Goal: Task Accomplishment & Management: Complete application form

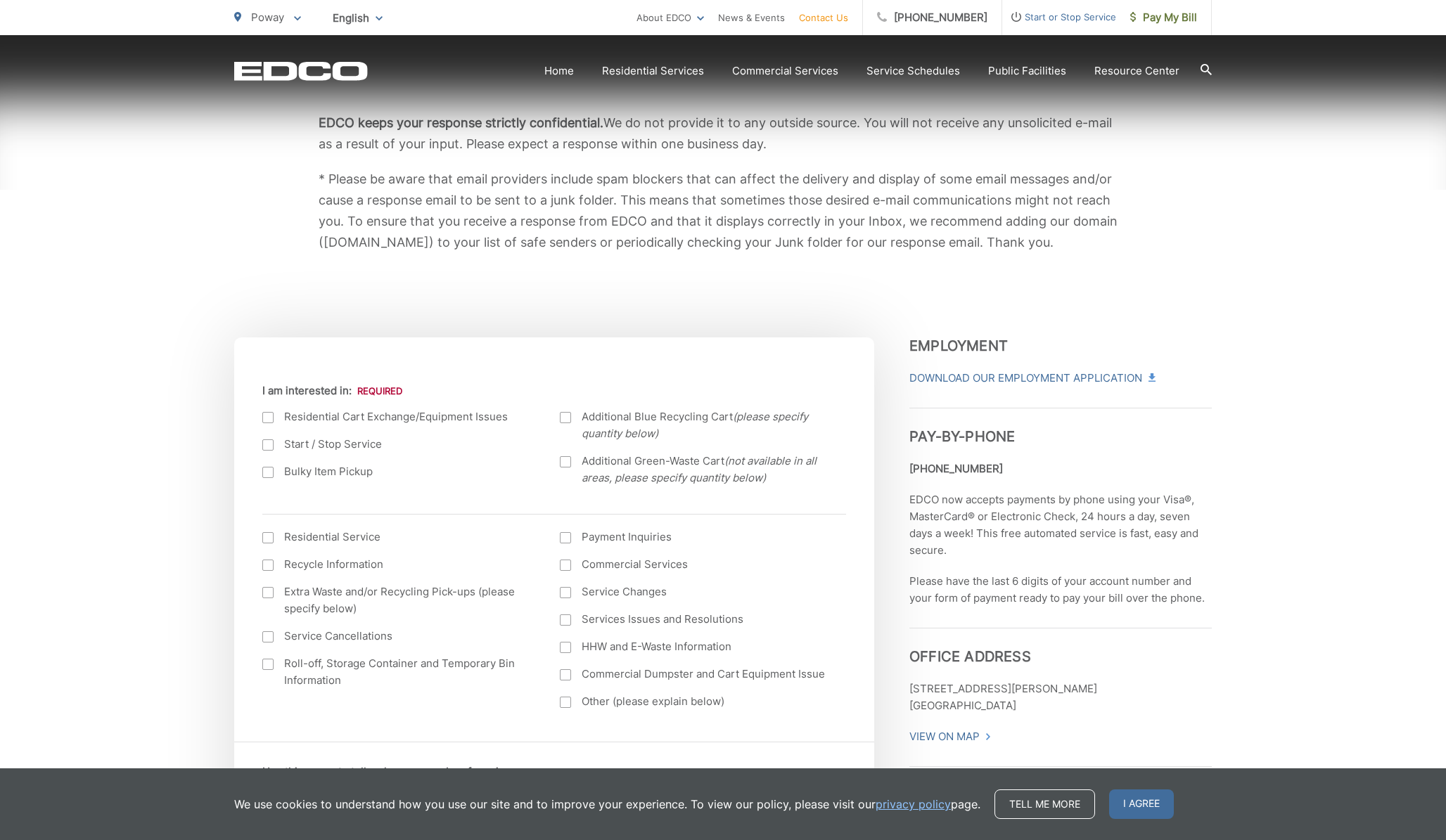
scroll to position [271, 0]
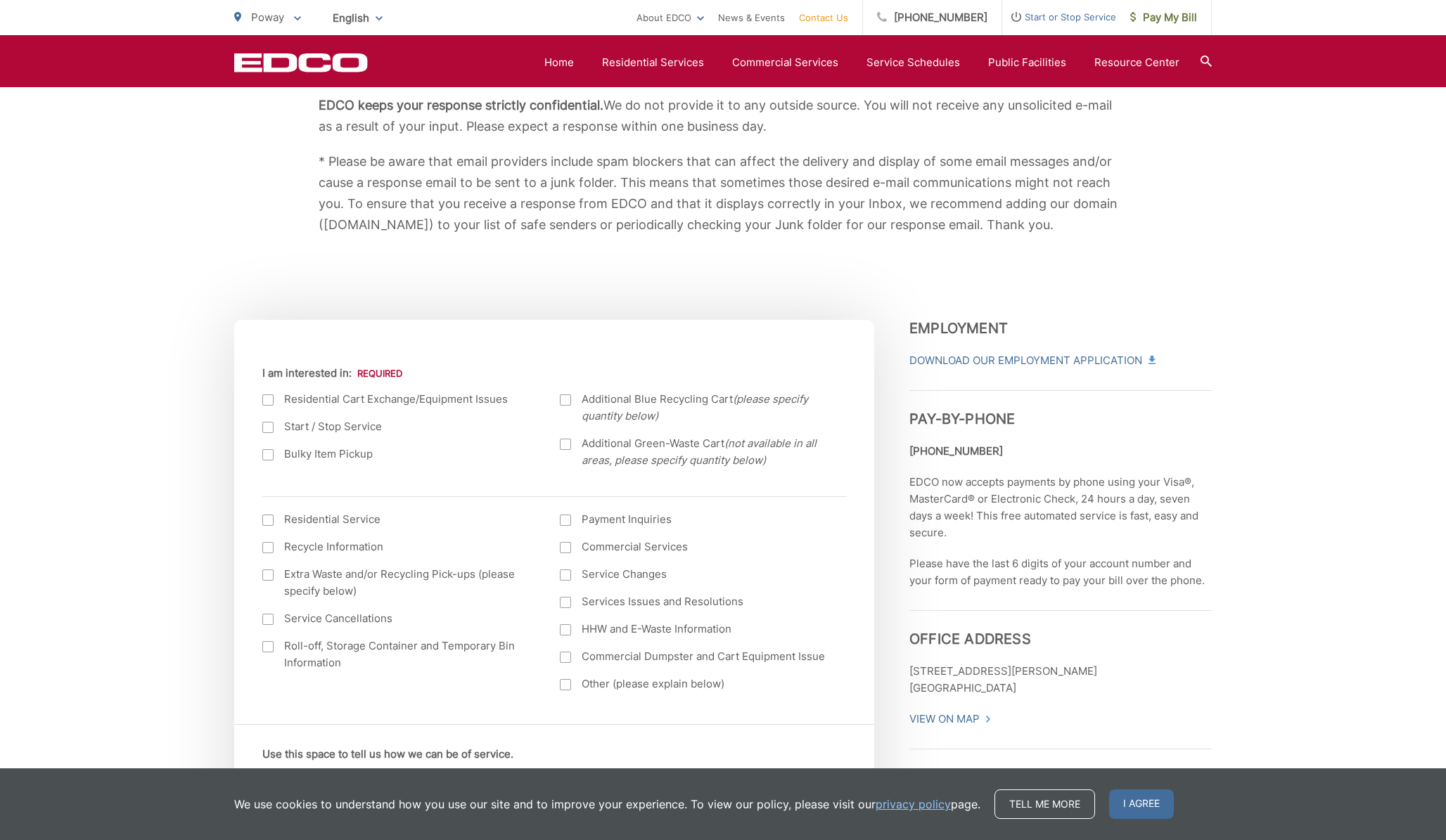
click at [323, 520] on label "Residential Service" at bounding box center [397, 519] width 269 height 16
click at [0, 0] on input "I am interested in: (continued) *" at bounding box center [0, 0] width 0 height 0
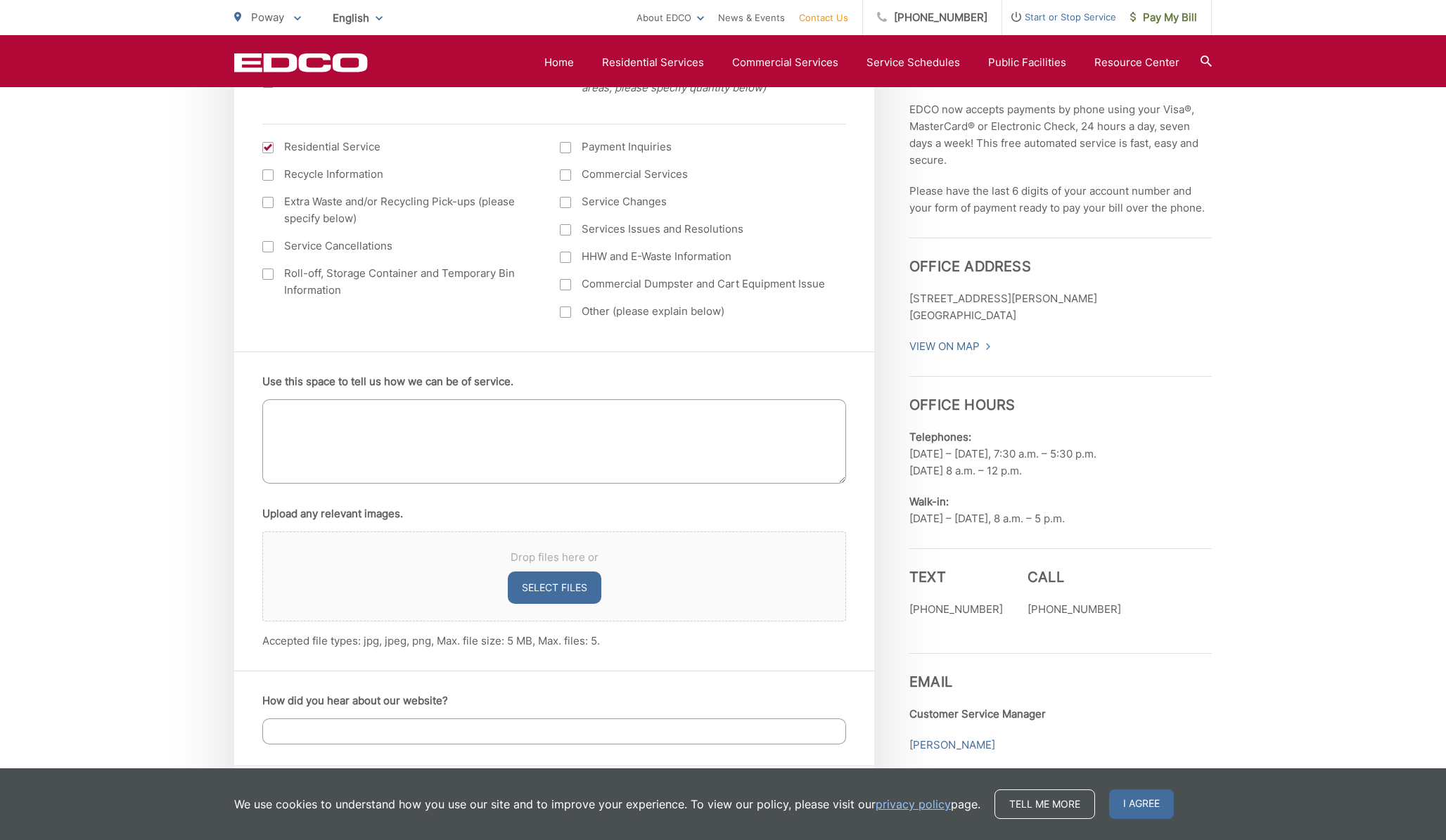
scroll to position [664, 0]
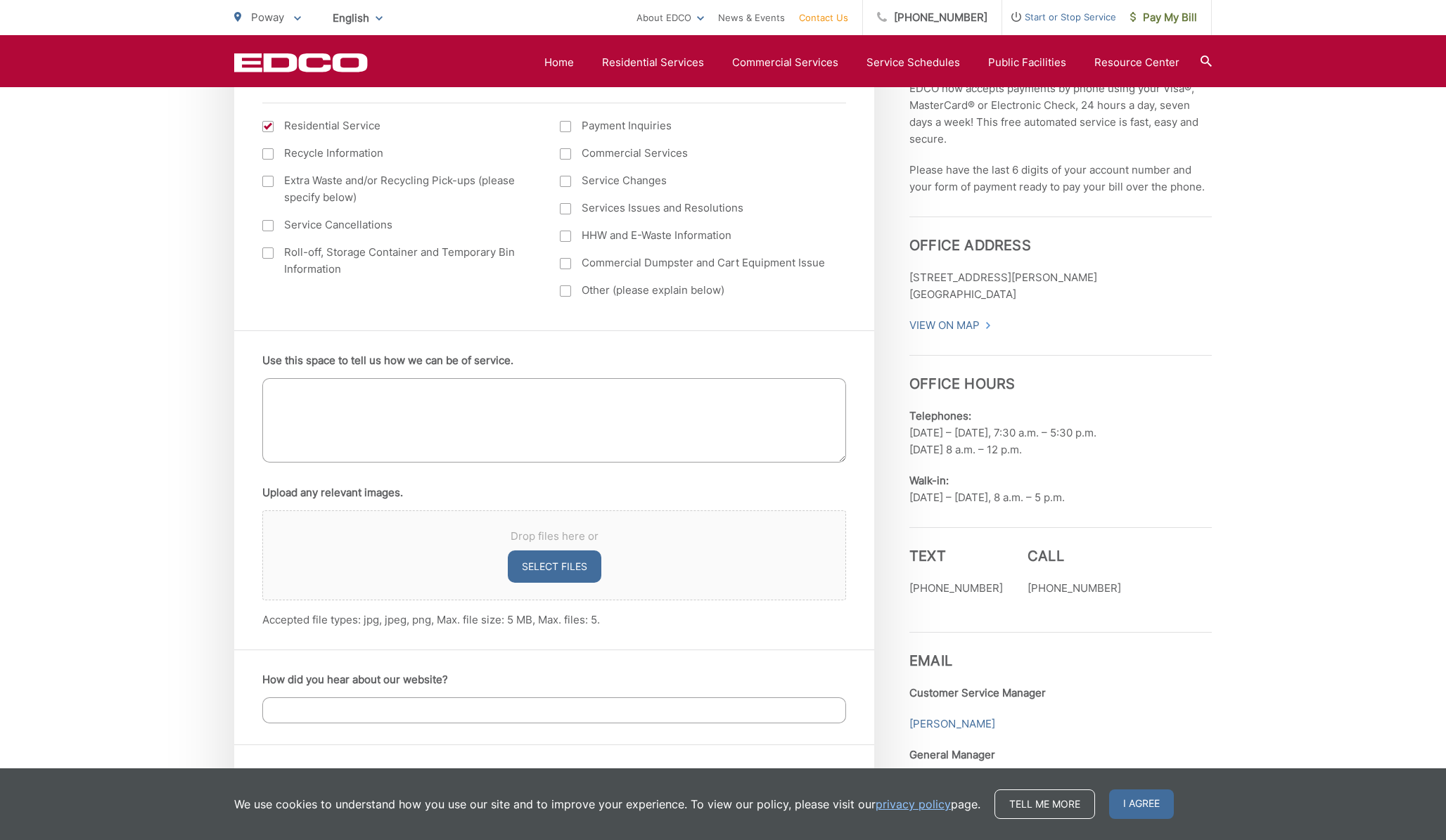
click at [455, 425] on textarea "Use this space to tell us how we can be of service." at bounding box center [555, 420] width 584 height 84
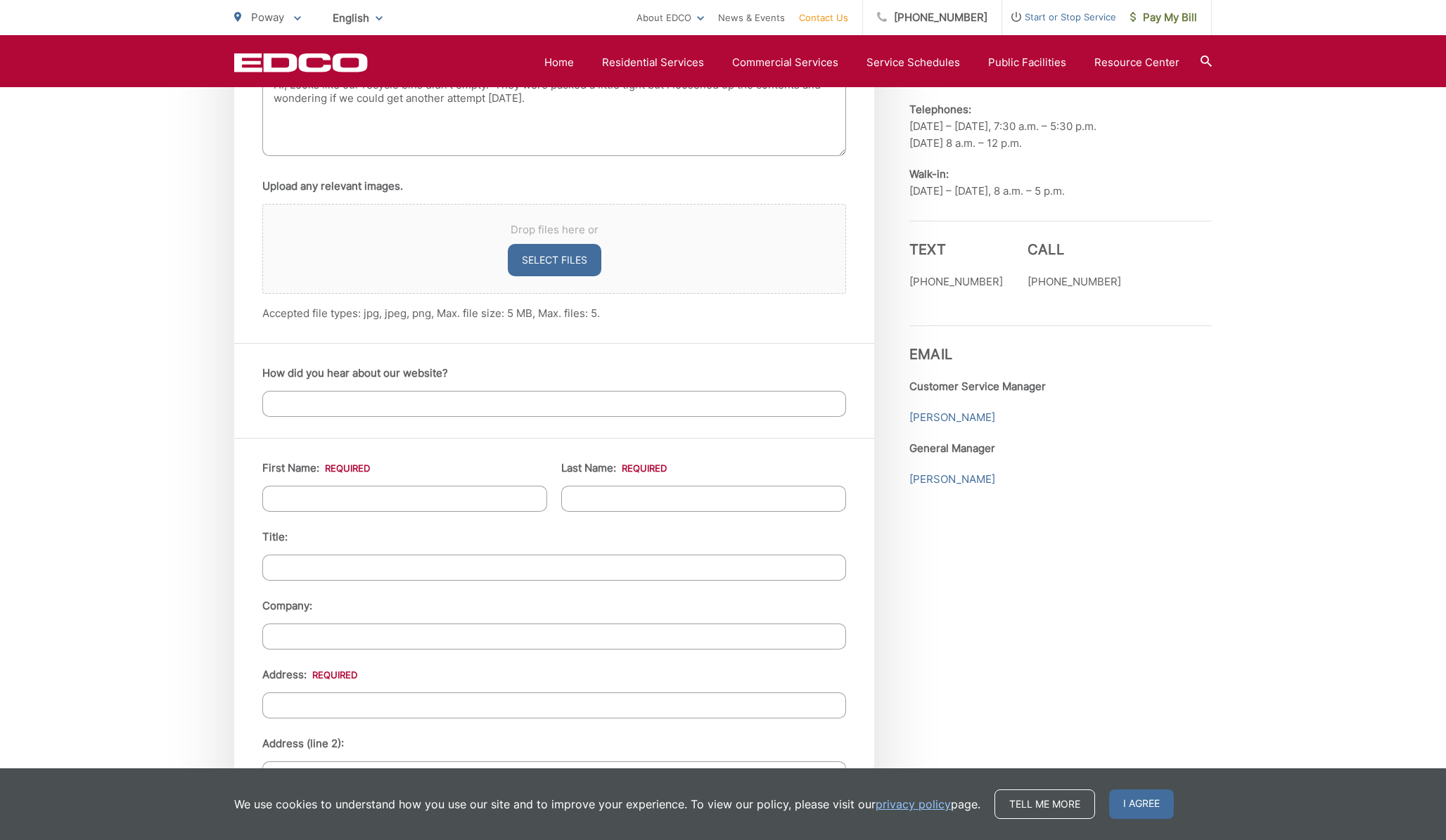
scroll to position [977, 0]
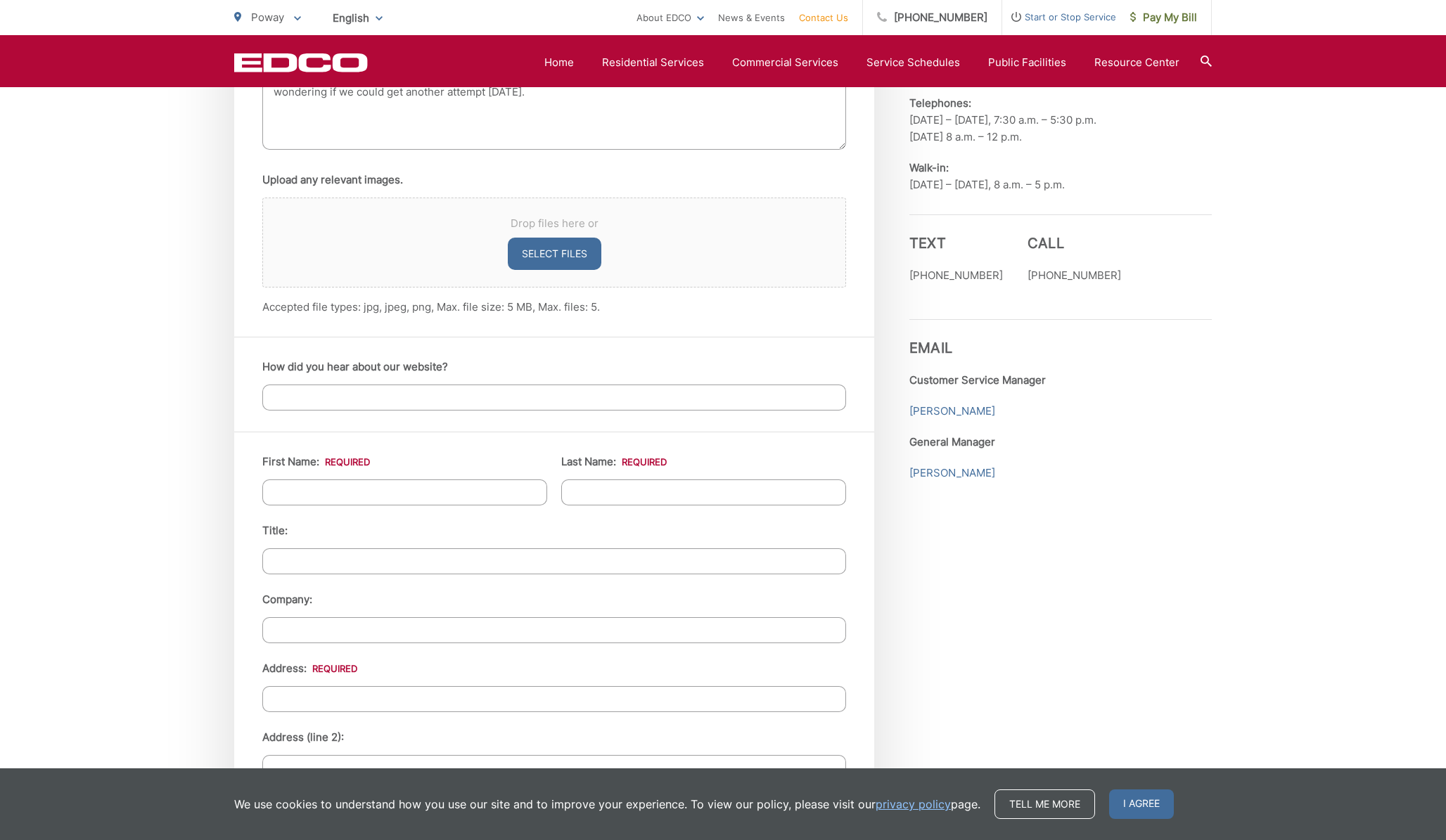
type textarea "Hi, Looks like our recycle bins didn't empty. They were packed a little tight b…"
type input "Mike"
type input "Prather"
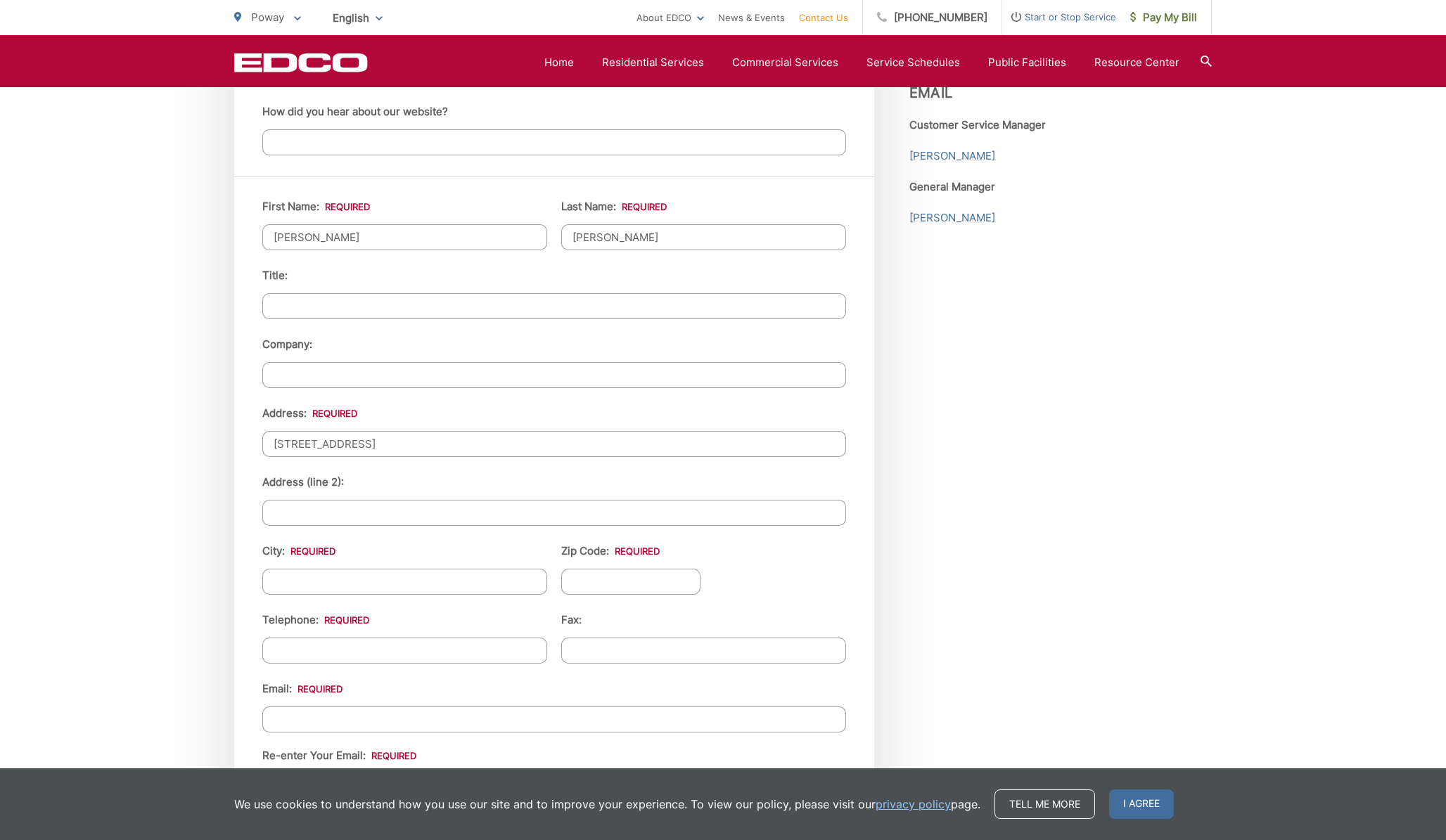
scroll to position [1281, 0]
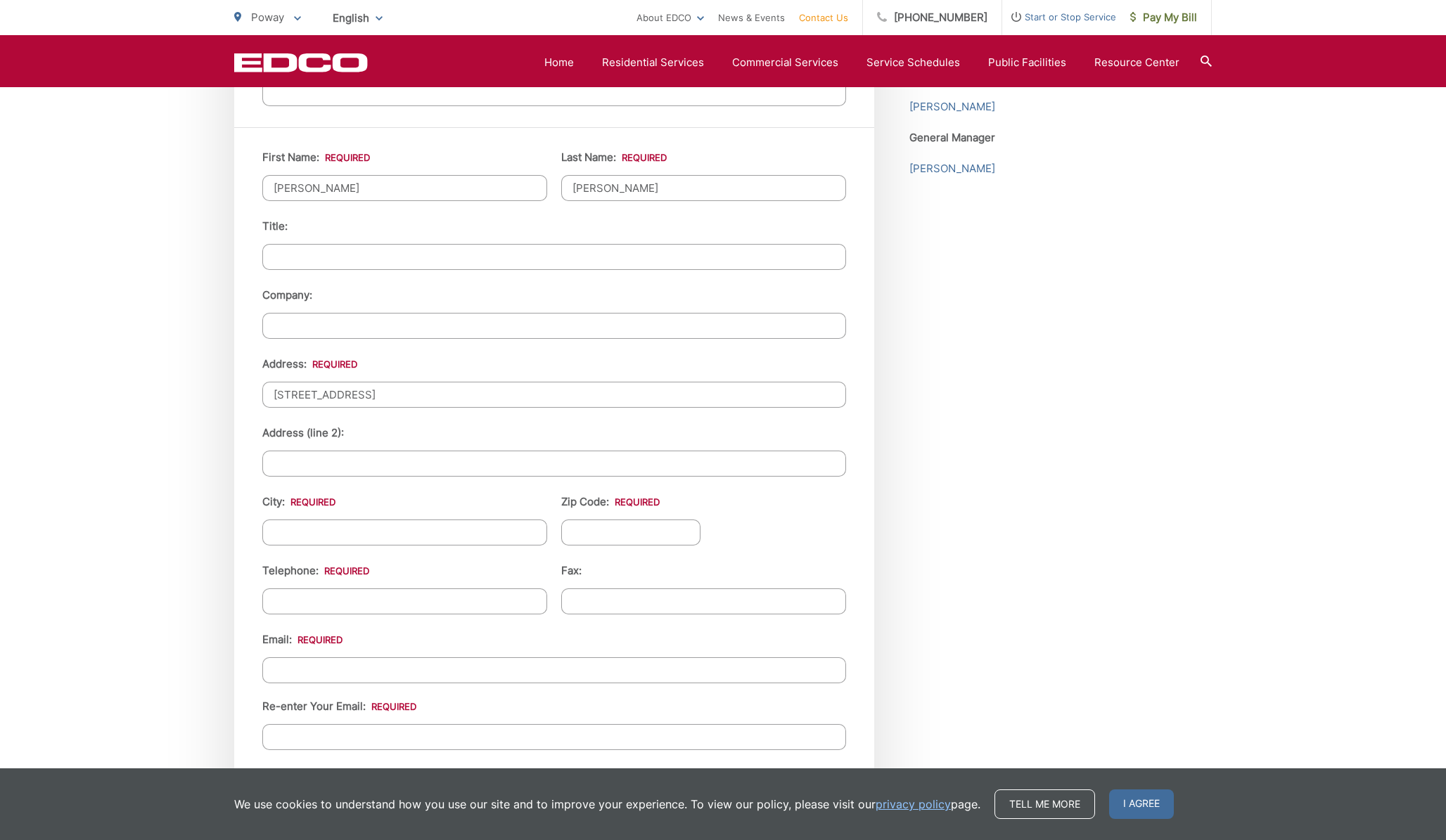
type input "15050 Pomerado Rd."
type input "Poway"
type input "92064"
type input "(858) 699-5873"
type input "(___) ___-____"
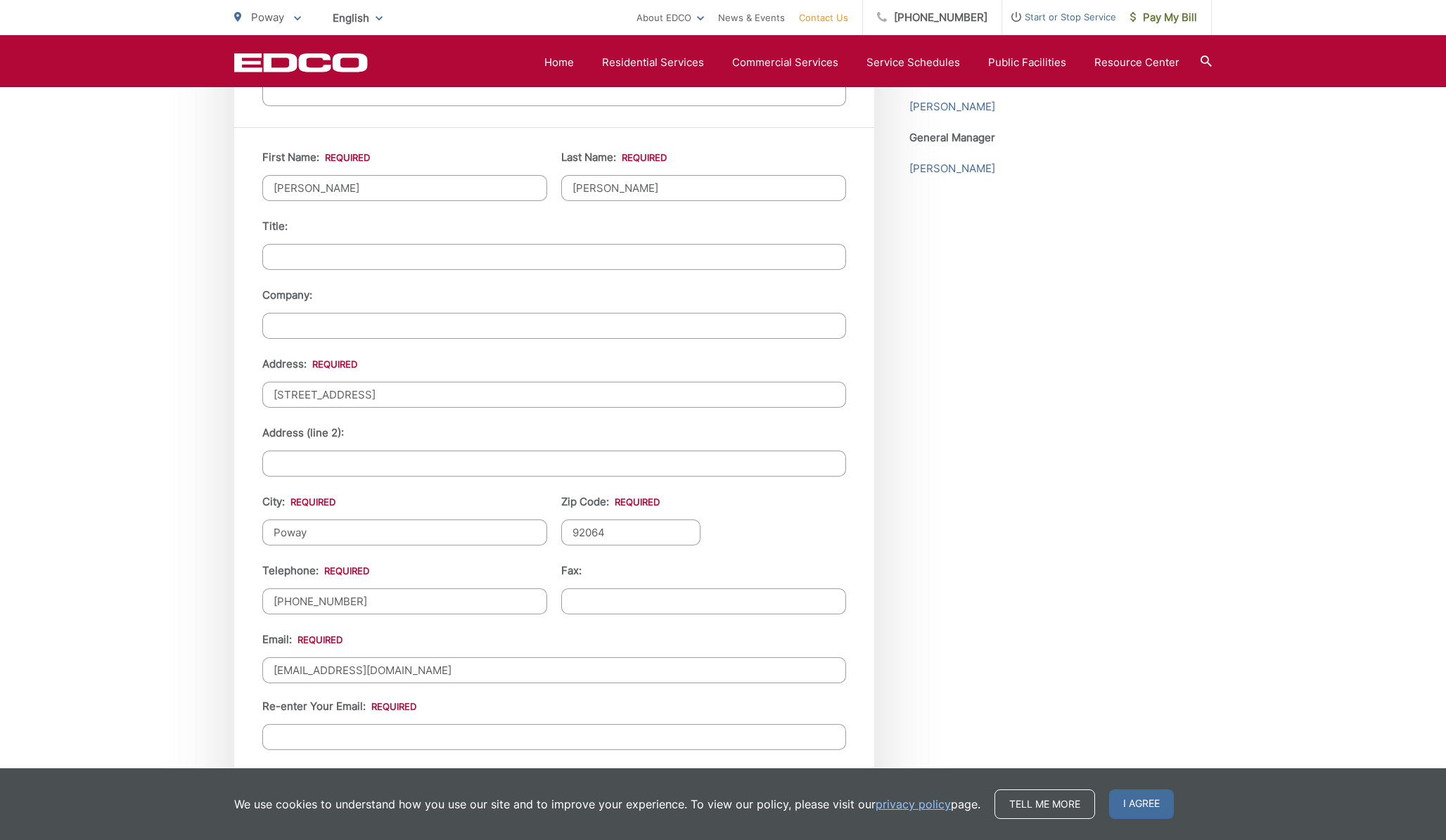
type input "mike666@mac.com"
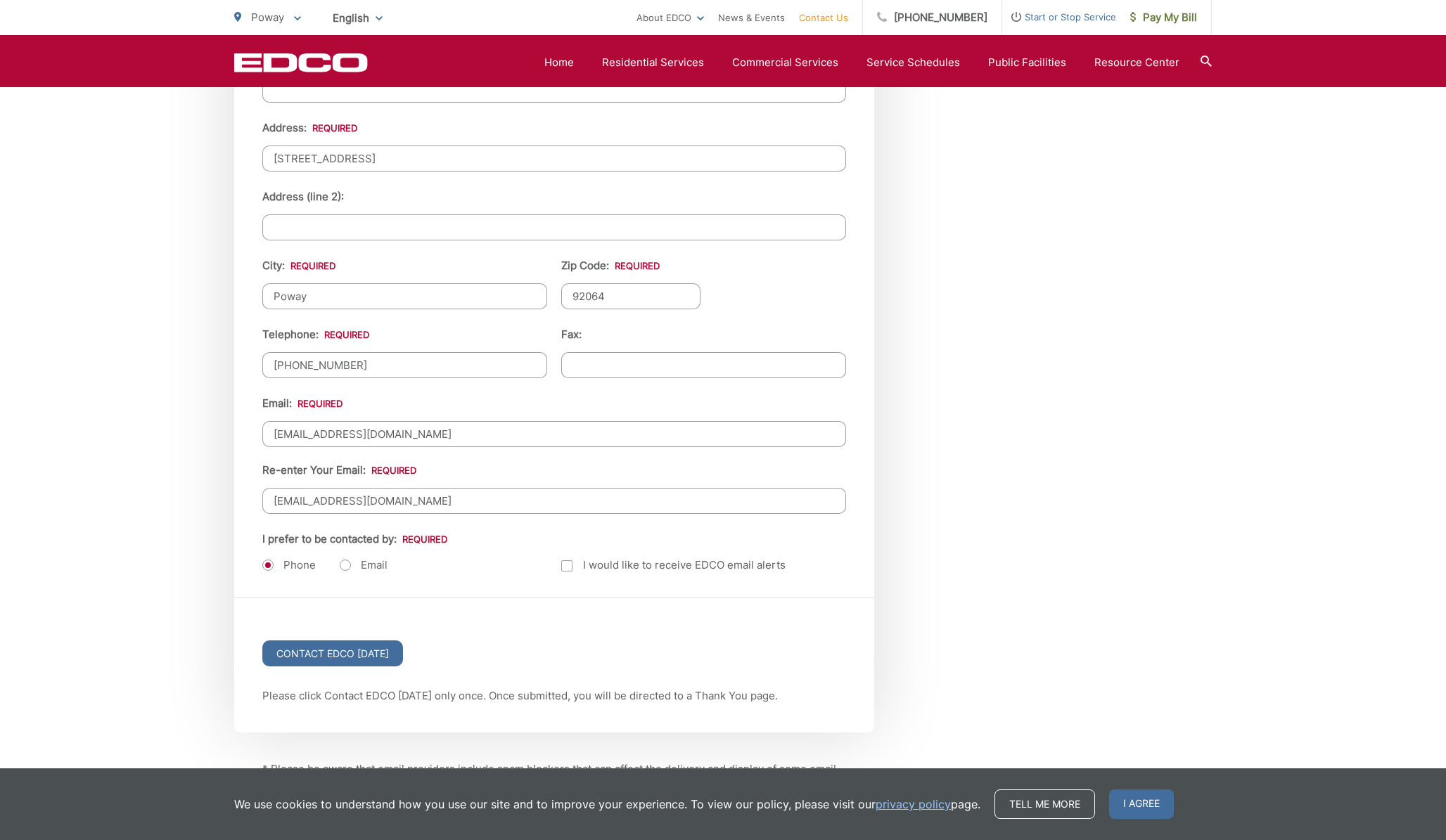
scroll to position [1522, 0]
type input "mike666@mac.com"
click at [347, 563] on label "Email" at bounding box center [364, 560] width 48 height 14
radio input "true"
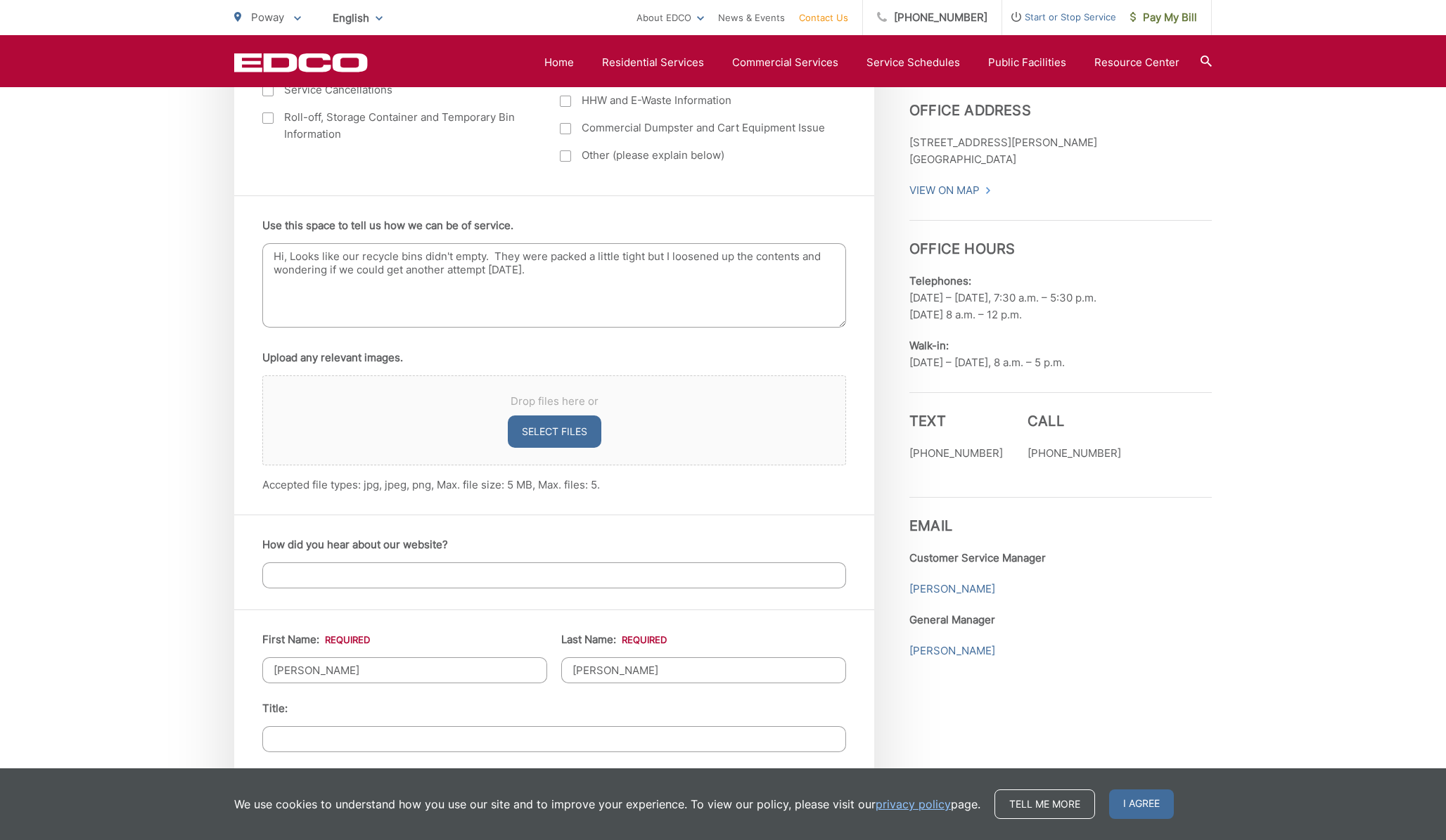
scroll to position [799, 0]
click at [655, 292] on textarea "Hi, Looks like our recycle bins didn't empty. They were packed a little tight b…" at bounding box center [555, 286] width 584 height 84
click at [274, 274] on textarea "Hi, Looks like our recycle bins didn't empty. They were packed a little tight b…" at bounding box center [555, 286] width 584 height 84
click at [410, 271] on textarea "Hi, Looks like our recycle bins didn't empty. They were packed a little tight b…" at bounding box center [555, 286] width 584 height 84
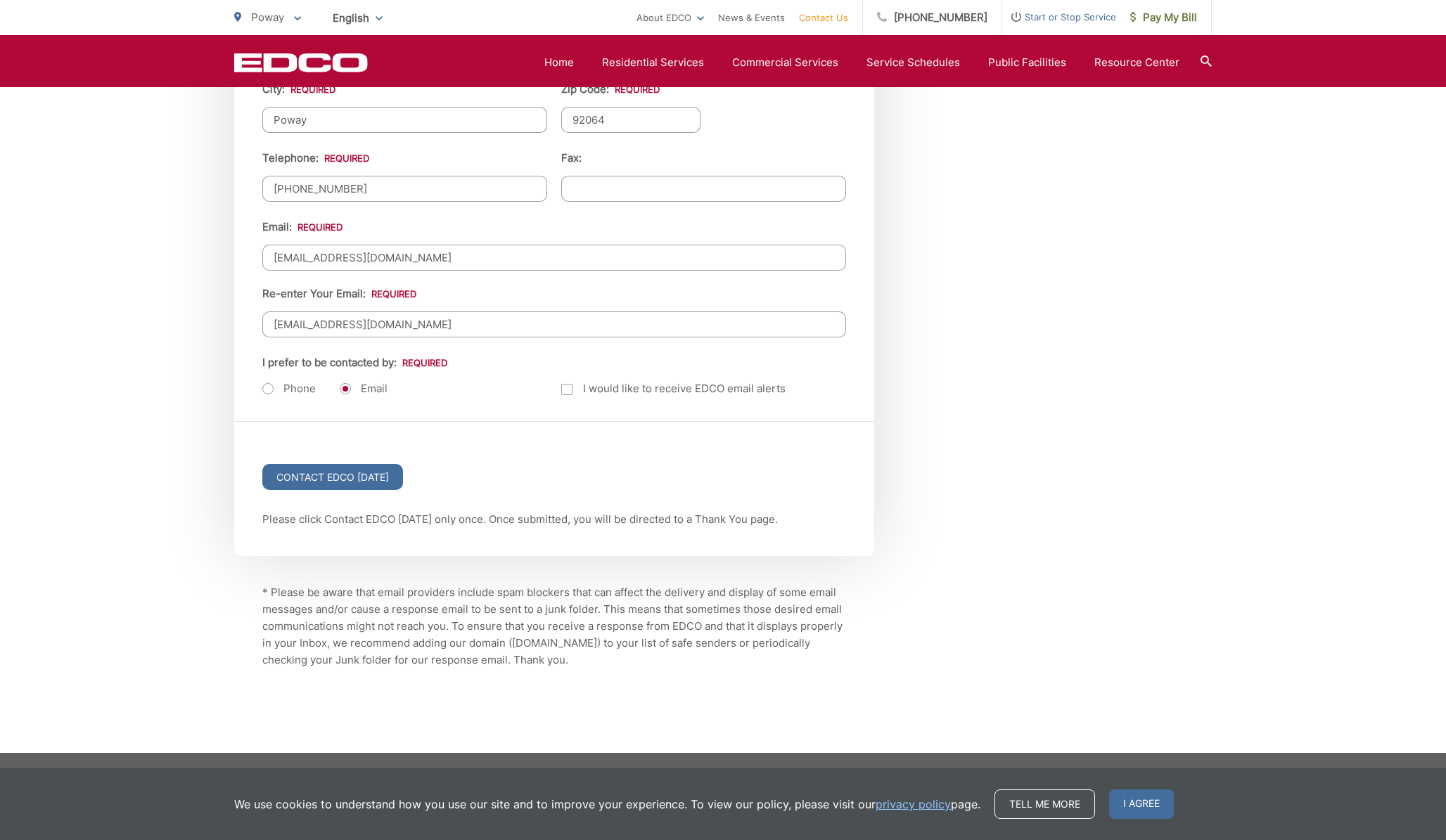
scroll to position [1694, 0]
type textarea "Hi, Looks like our recycle bins didn't empty. They were packed a little tight b…"
click at [354, 482] on input "Contact EDCO Today" at bounding box center [332, 477] width 140 height 26
